Goal: Transaction & Acquisition: Purchase product/service

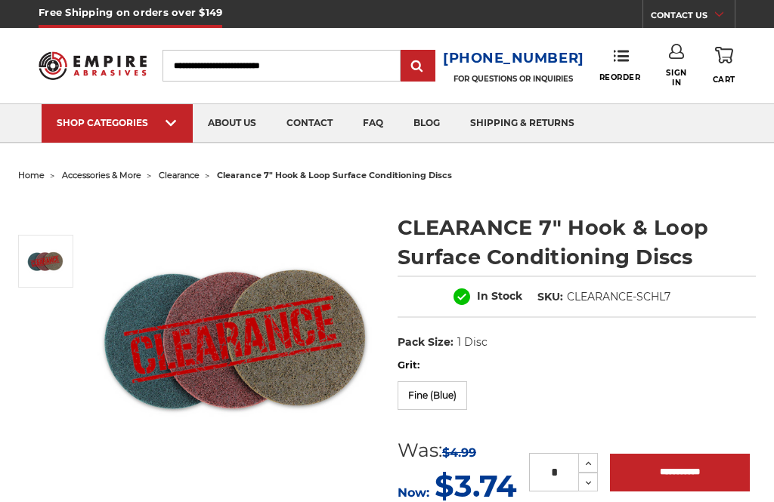
click at [687, 62] on link "Sign In" at bounding box center [676, 65] width 32 height 43
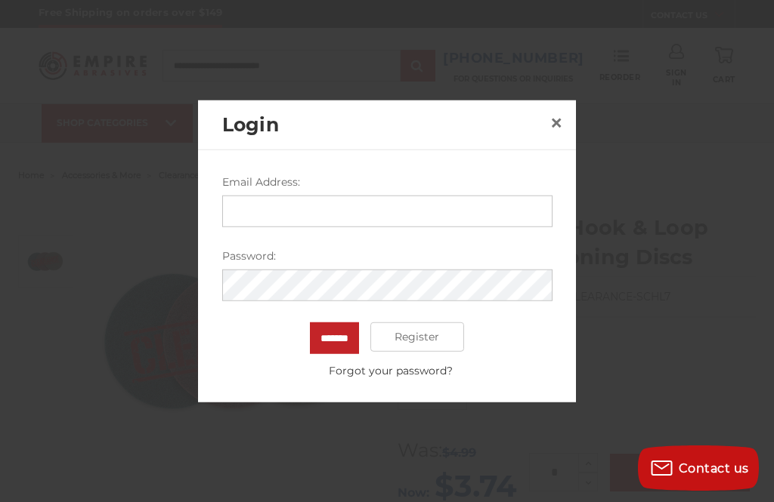
click at [261, 210] on input "Email Address:" at bounding box center [387, 211] width 330 height 32
type input "**********"
click at [334, 338] on input "*******" at bounding box center [334, 338] width 49 height 32
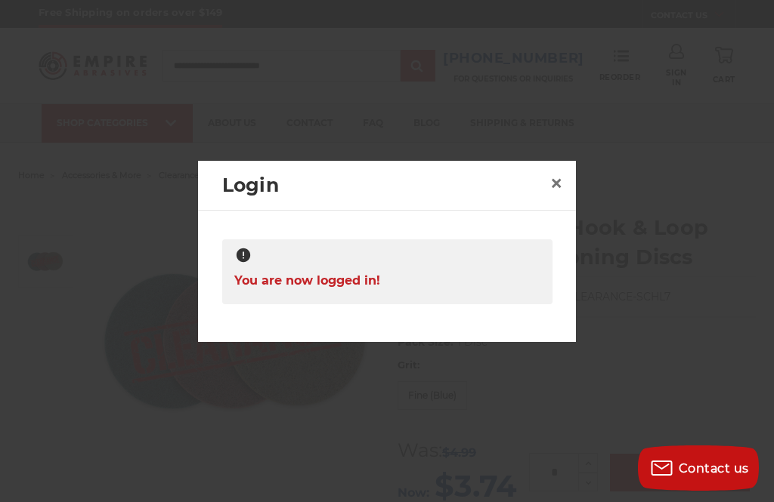
click at [562, 187] on span "×" at bounding box center [556, 182] width 14 height 29
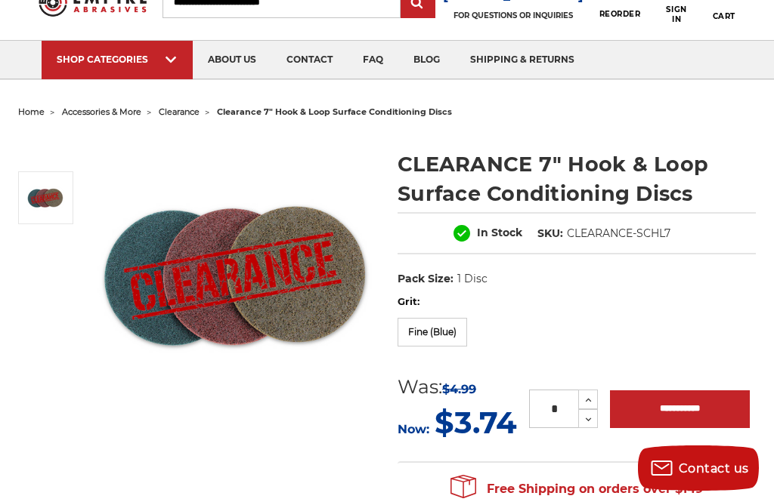
scroll to position [68, 0]
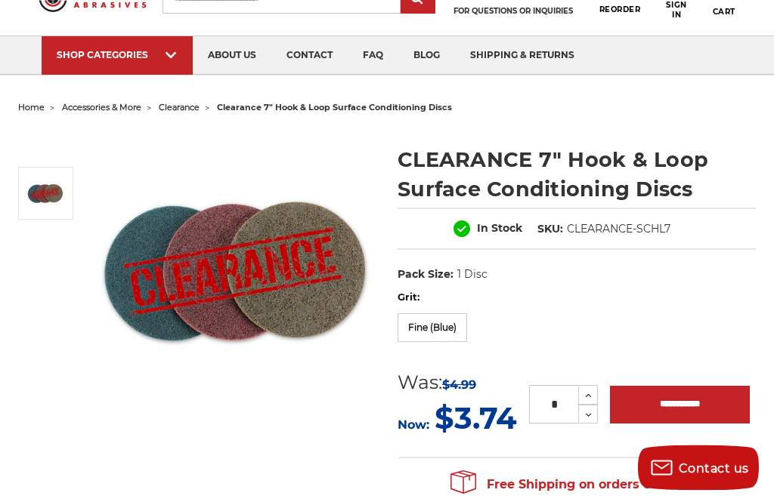
click at [594, 391] on button "Increase Quantity:" at bounding box center [588, 396] width 20 height 20
click at [699, 404] on input "**********" at bounding box center [680, 405] width 140 height 38
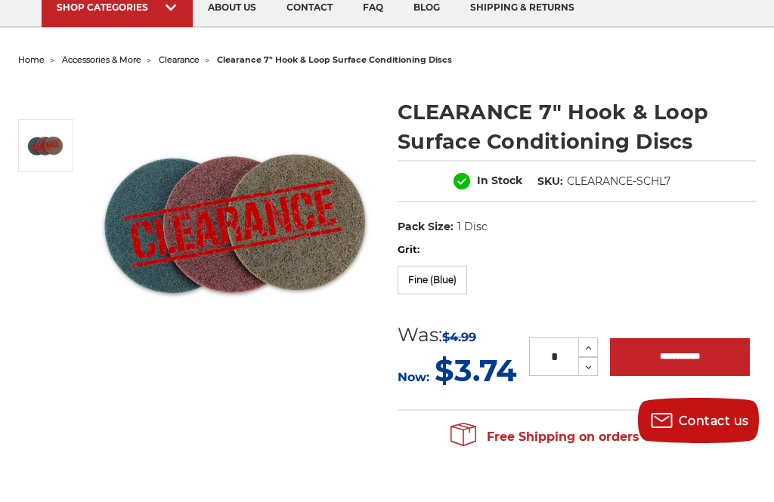
scroll to position [117, 0]
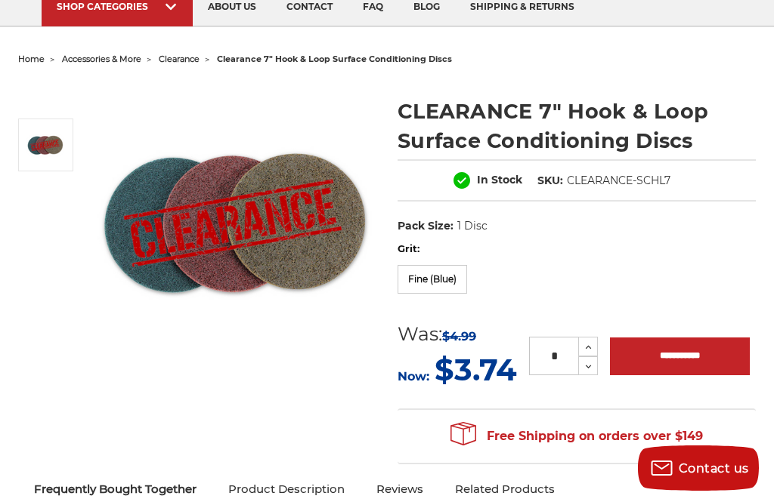
click at [216, 267] on img at bounding box center [235, 222] width 282 height 282
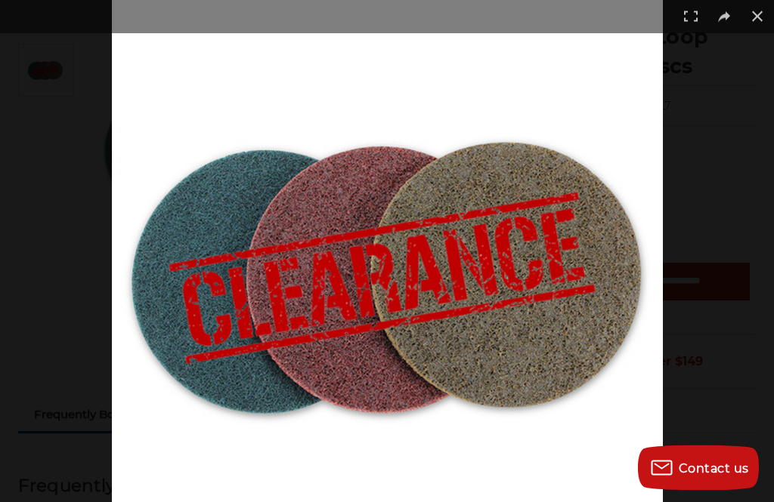
scroll to position [192, 0]
click at [324, 257] on img at bounding box center [387, 275] width 551 height 551
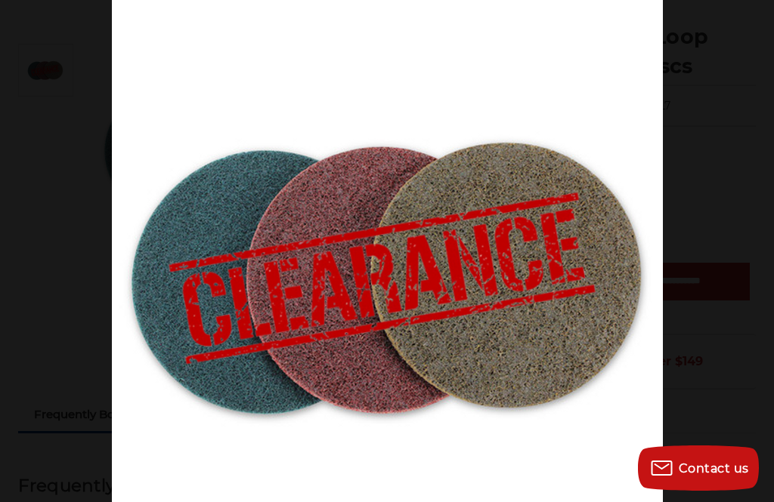
click at [214, 255] on img at bounding box center [387, 275] width 551 height 551
click at [484, 266] on img at bounding box center [387, 275] width 551 height 551
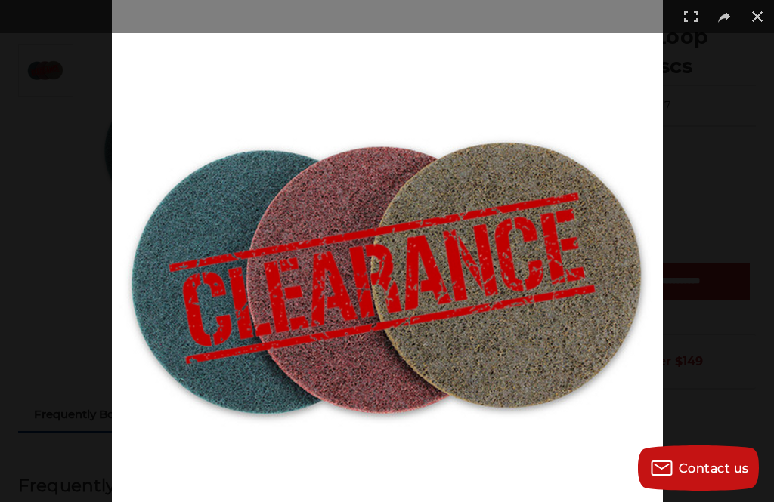
click at [215, 278] on img at bounding box center [387, 275] width 551 height 551
click at [338, 284] on img at bounding box center [387, 275] width 551 height 551
click at [489, 258] on img at bounding box center [387, 275] width 551 height 551
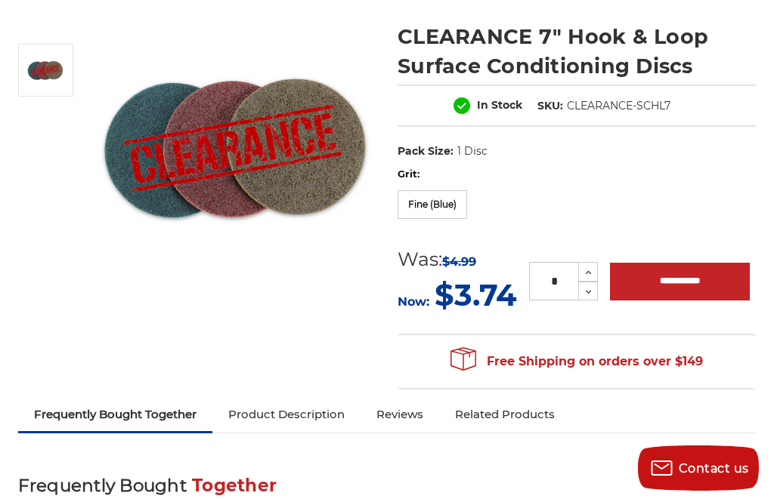
scroll to position [69, 0]
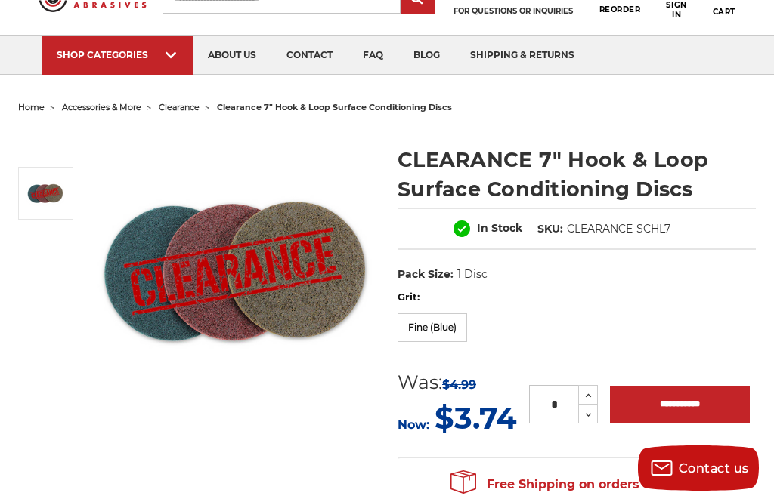
click at [451, 321] on label "Fine (Blue)" at bounding box center [431, 327] width 69 height 29
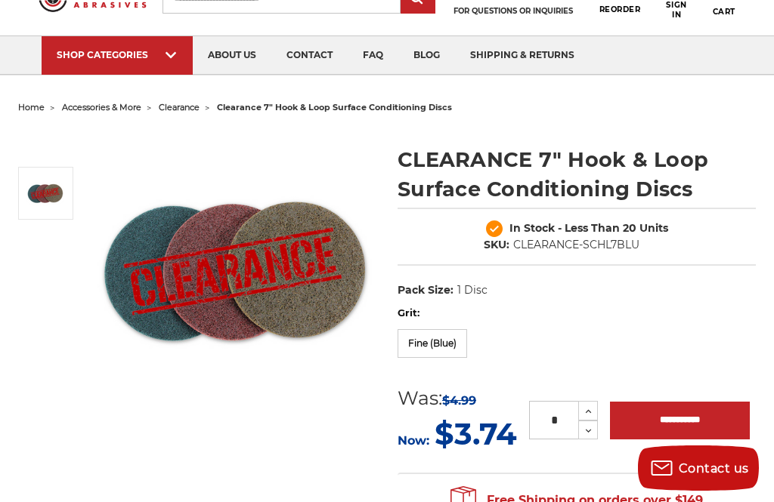
click at [591, 436] on icon at bounding box center [587, 432] width 11 height 14
type input "*"
click at [704, 425] on input "**********" at bounding box center [680, 421] width 140 height 38
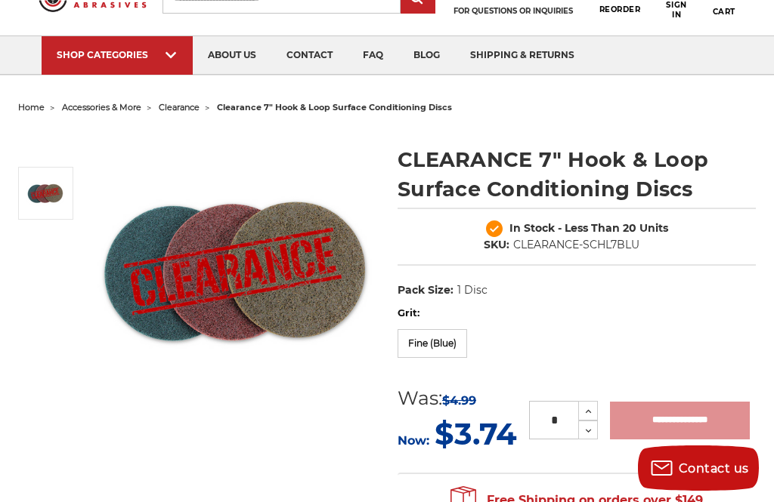
type input "**********"
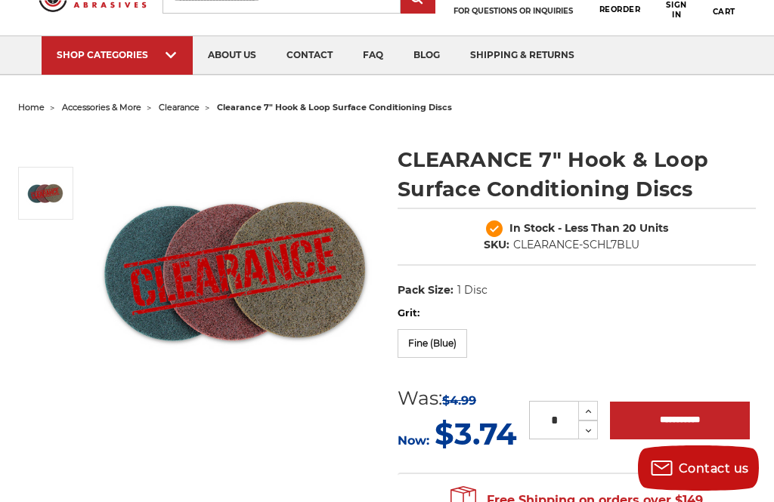
click at [444, 282] on button "Continue Shopping" at bounding box center [415, 274] width 76 height 14
click at [452, 340] on label "Fine (Blue)" at bounding box center [431, 343] width 69 height 29
click at [411, 338] on label "Fine (Blue)" at bounding box center [431, 343] width 69 height 29
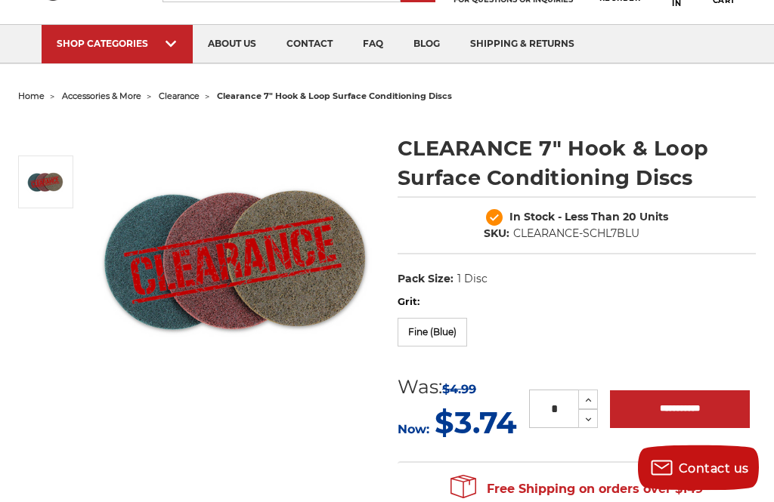
scroll to position [80, 0]
click at [214, 205] on img at bounding box center [235, 259] width 282 height 282
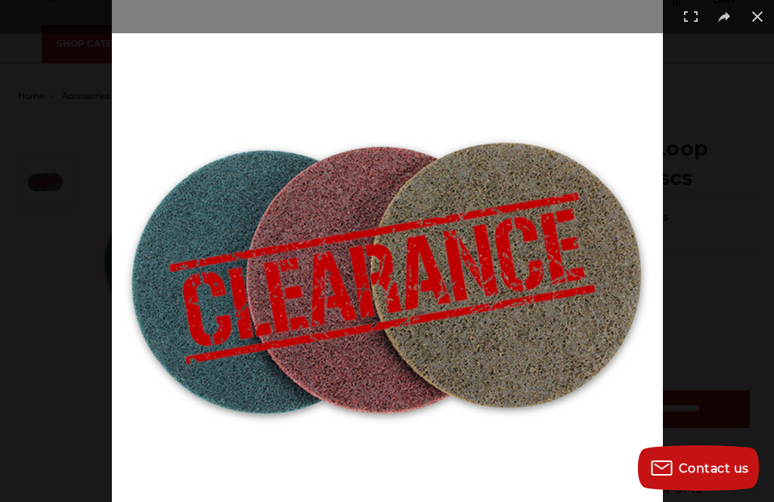
click at [352, 349] on img at bounding box center [387, 275] width 551 height 551
click at [767, 21] on button at bounding box center [756, 16] width 33 height 33
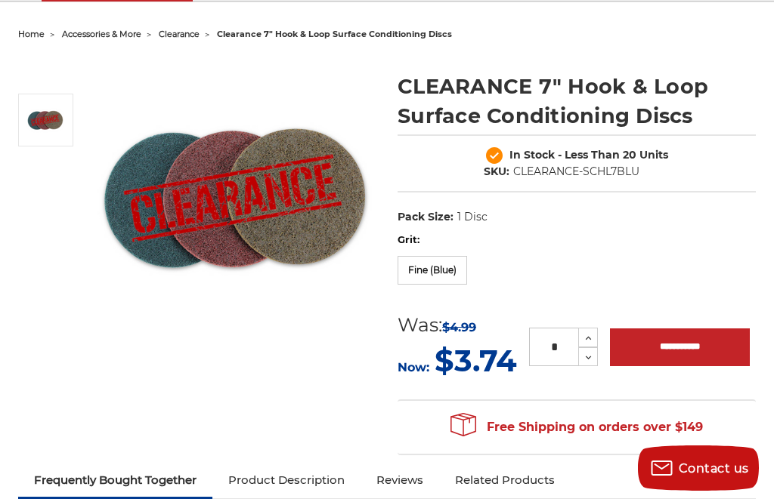
scroll to position [141, 0]
click at [591, 335] on icon at bounding box center [587, 339] width 11 height 14
type input "*"
click at [703, 32] on ul "home accessories & more clearance clearance 7" hook & loop surface conditioning…" at bounding box center [387, 34] width 738 height 22
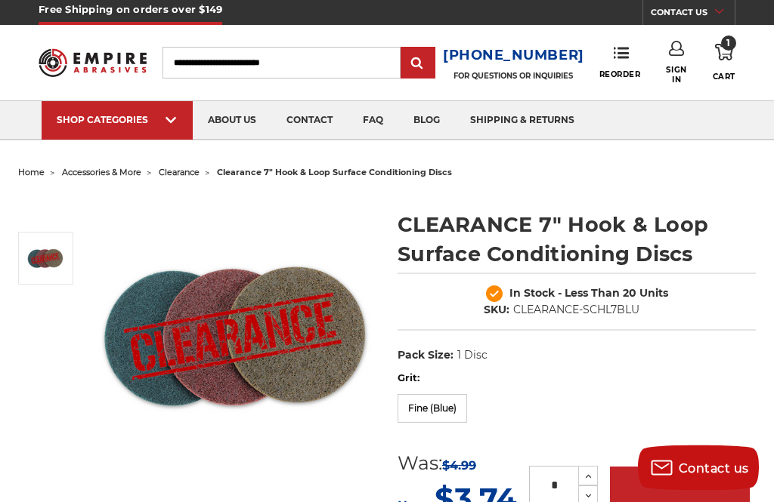
scroll to position [5, 0]
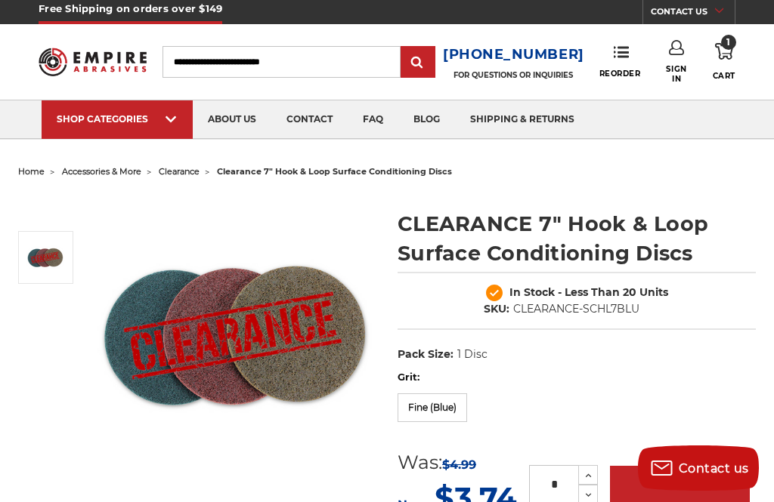
click at [734, 44] on span "1" at bounding box center [728, 42] width 15 height 15
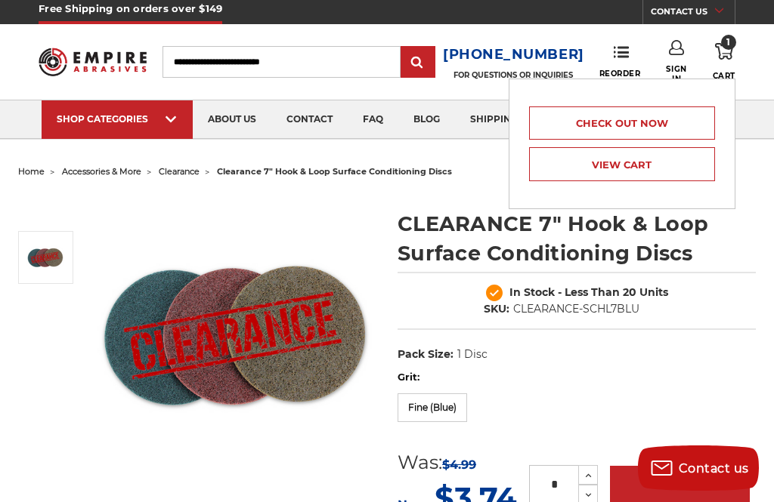
click at [633, 165] on link "View Cart" at bounding box center [622, 164] width 186 height 34
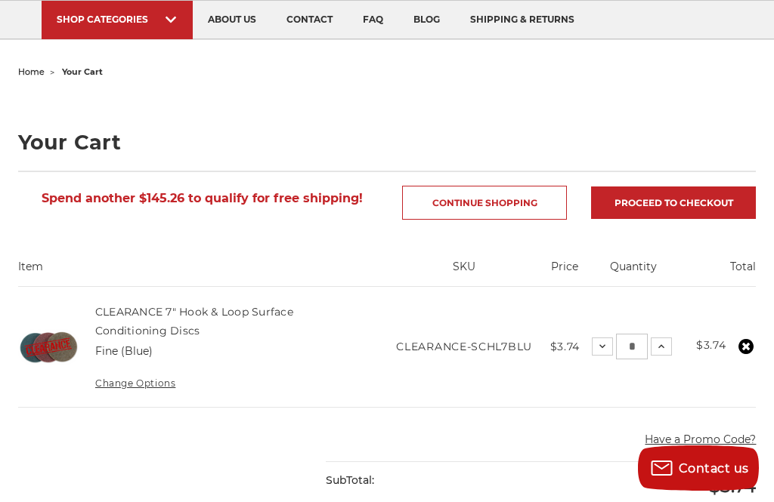
click at [671, 345] on button "Increase Quantity:" at bounding box center [660, 347] width 21 height 18
click at [499, 474] on div "SubTotal:" at bounding box center [433, 480] width 215 height 37
click at [743, 486] on span "$7.48" at bounding box center [731, 486] width 48 height 22
click at [737, 489] on span "$7.48" at bounding box center [731, 486] width 48 height 22
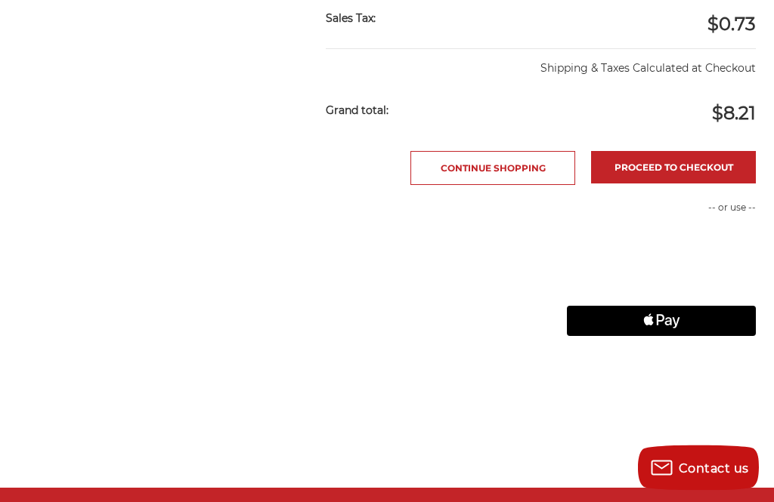
scroll to position [616, 0]
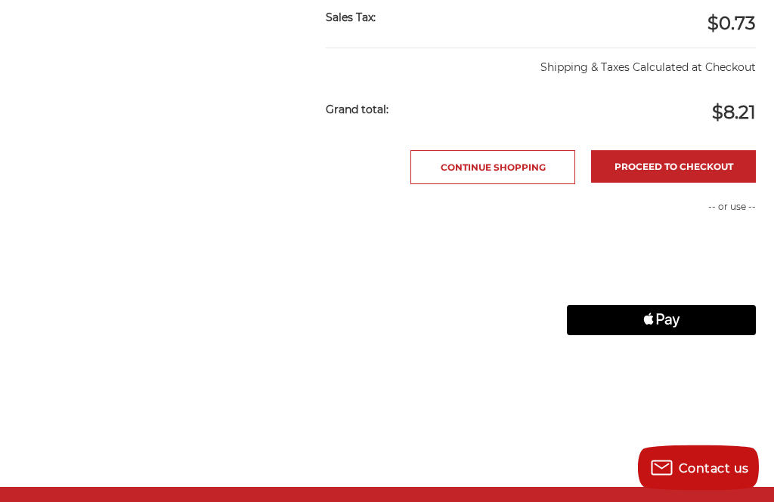
click at [705, 164] on link "Proceed to checkout" at bounding box center [673, 167] width 165 height 32
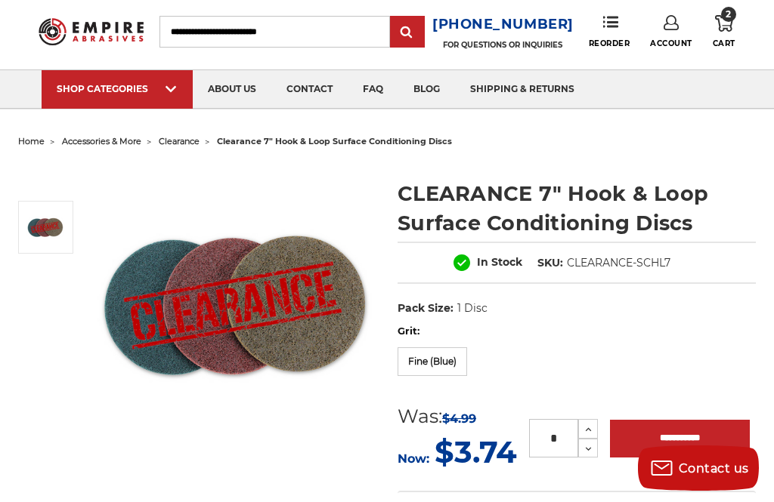
click at [562, 443] on input "*" at bounding box center [553, 438] width 49 height 39
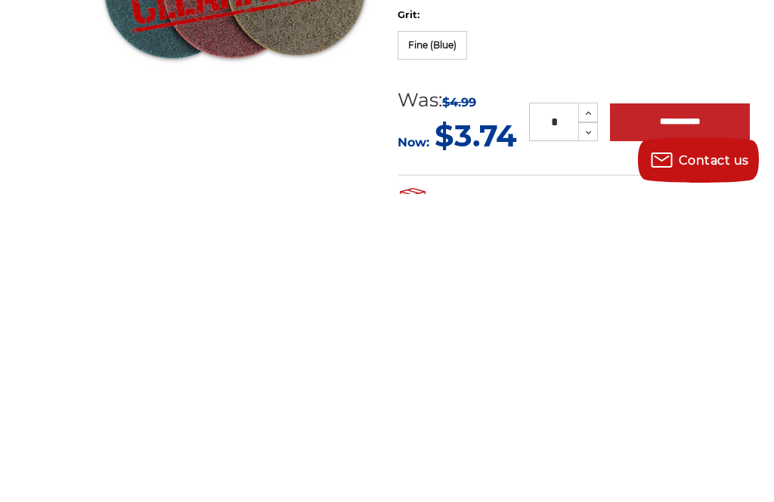
click at [589, 434] on icon at bounding box center [587, 441] width 11 height 14
type input "*"
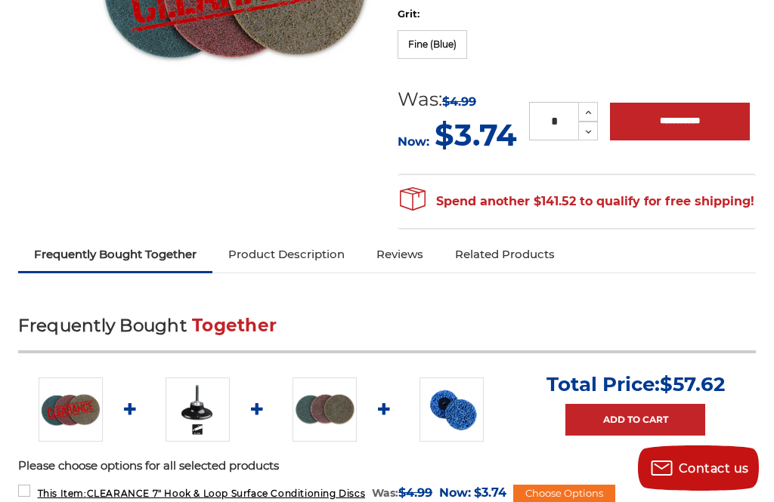
click at [594, 133] on button "Decrease Quantity:" at bounding box center [588, 131] width 20 height 19
click at [595, 133] on button "Decrease Quantity:" at bounding box center [588, 131] width 20 height 19
click at [587, 56] on div "Grit: Fine (Blue) Medium (Red) Coarse (Tan)" at bounding box center [576, 35] width 358 height 57
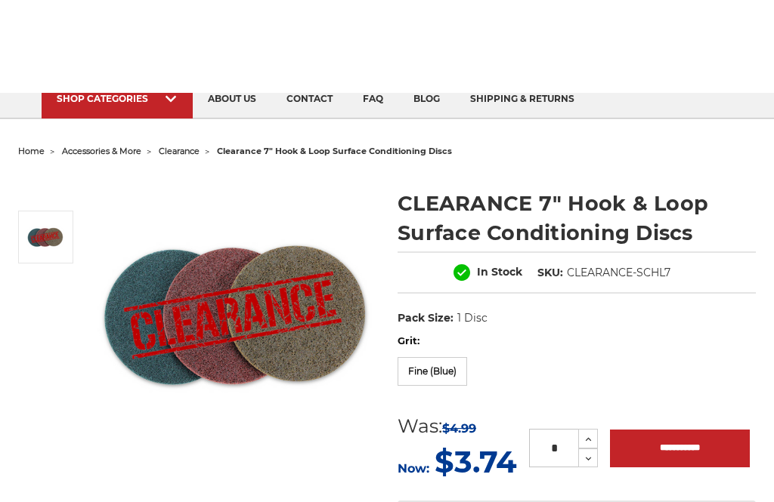
scroll to position [0, 0]
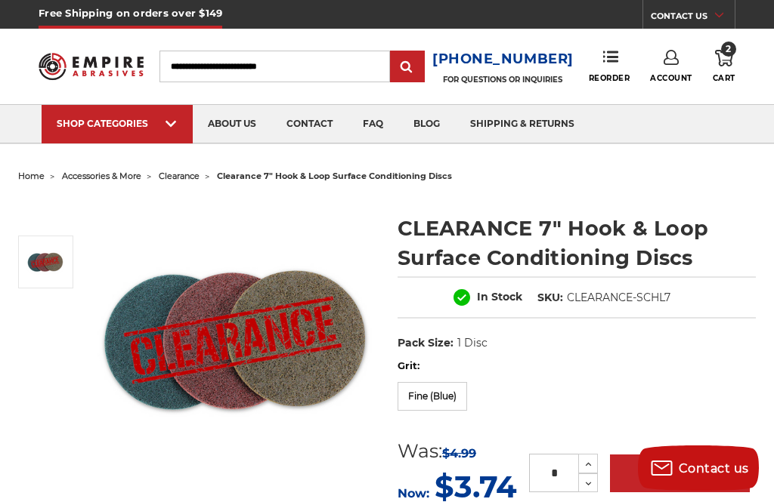
click at [734, 65] on link "2 Cart" at bounding box center [723, 66] width 23 height 33
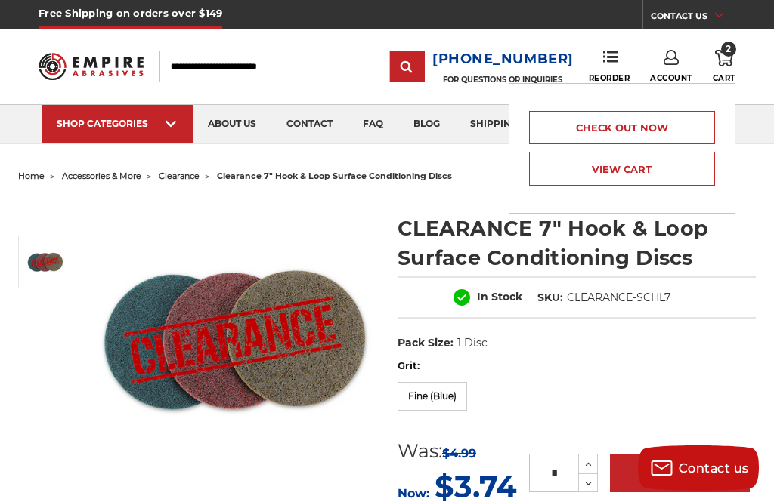
click at [630, 174] on link "View Cart" at bounding box center [622, 169] width 186 height 34
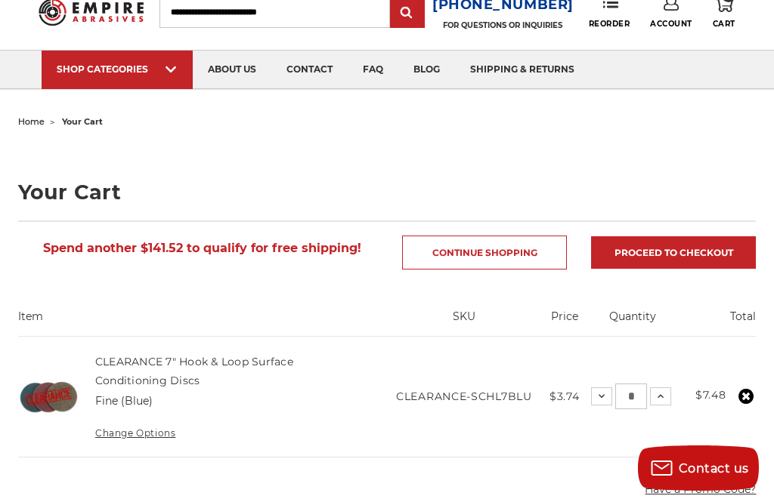
scroll to position [54, 0]
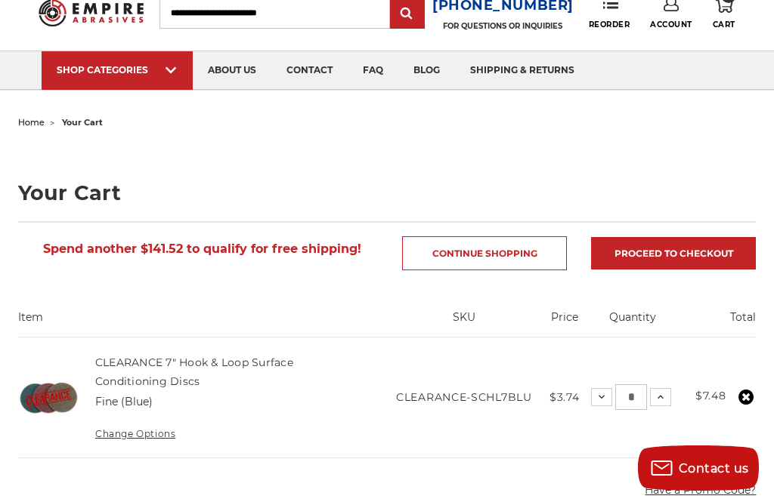
click at [670, 391] on button "Increase Quantity:" at bounding box center [660, 397] width 21 height 18
click at [599, 401] on icon at bounding box center [601, 397] width 12 height 12
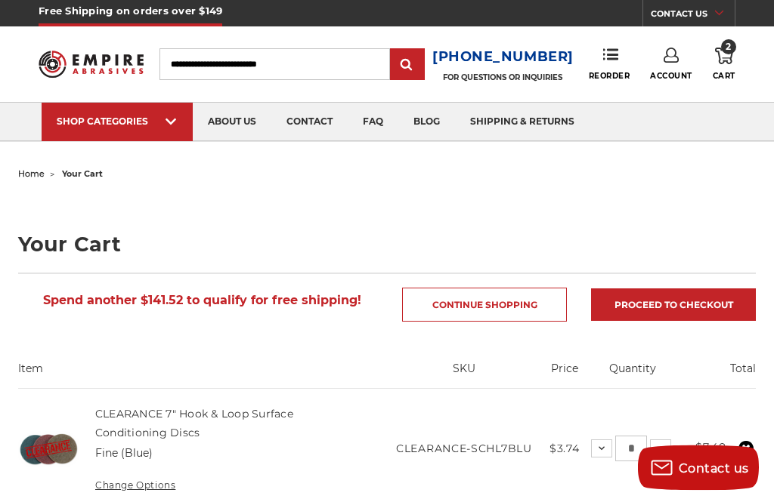
scroll to position [0, 0]
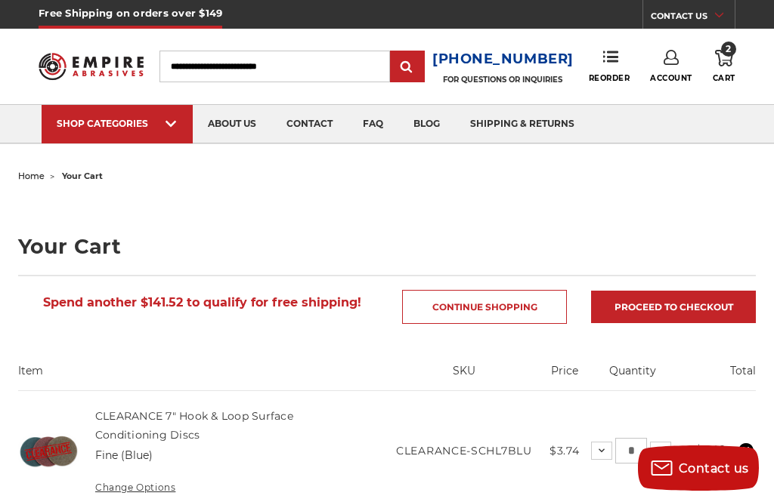
click at [609, 456] on button "Decrease Quantity:" at bounding box center [601, 451] width 21 height 18
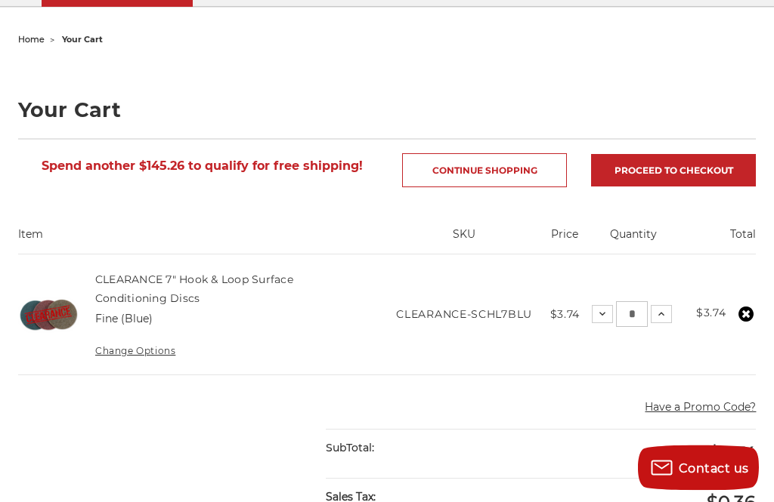
scroll to position [137, 0]
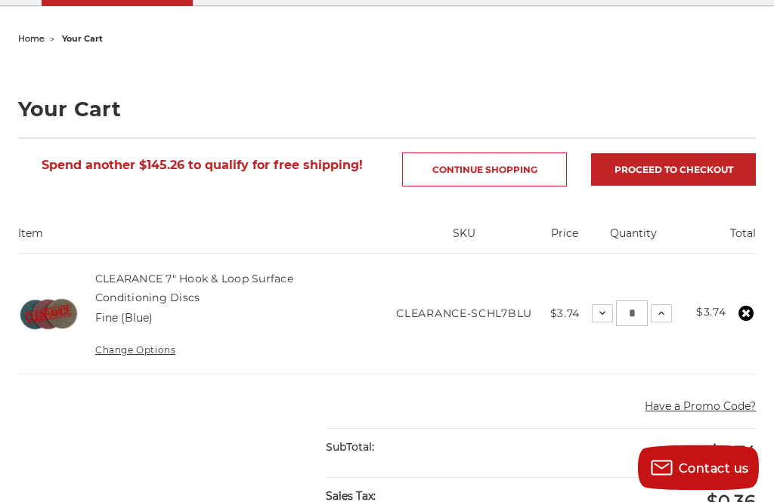
click at [605, 321] on button "Decrease Quantity:" at bounding box center [601, 314] width 21 height 18
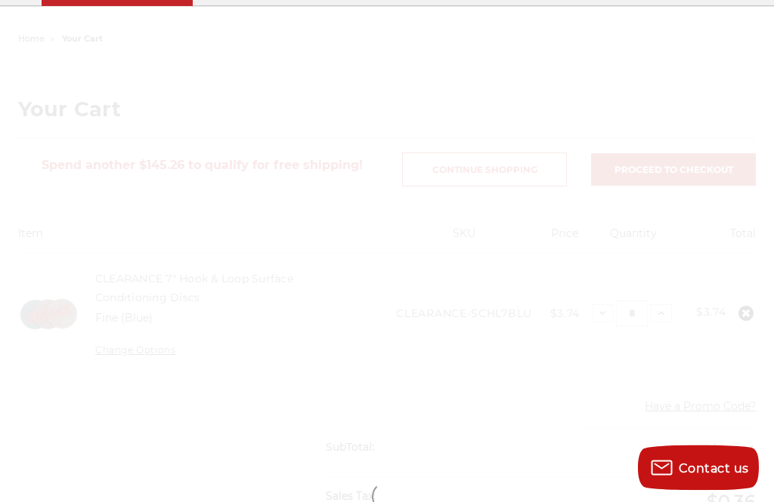
scroll to position [137, 0]
